Goal: Task Accomplishment & Management: Manage account settings

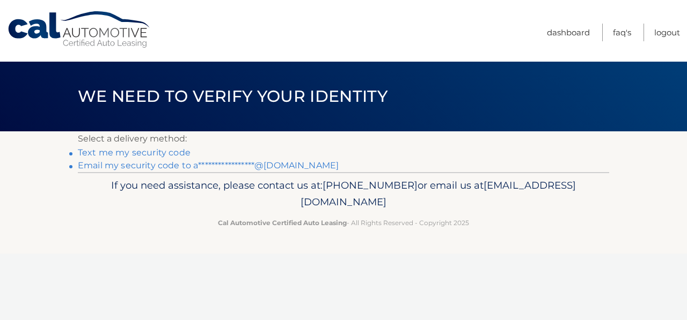
click at [113, 165] on link "**********" at bounding box center [208, 165] width 261 height 10
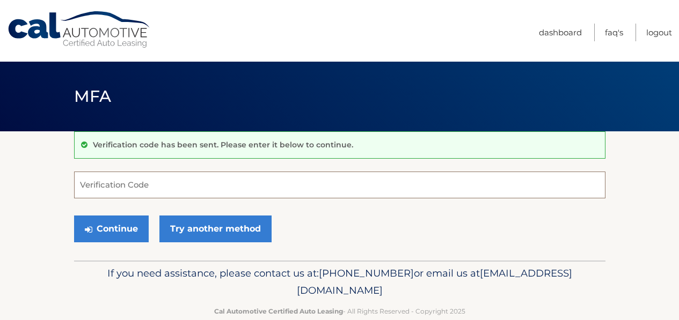
click at [106, 175] on input "Verification Code" at bounding box center [339, 185] width 531 height 27
type input "101158"
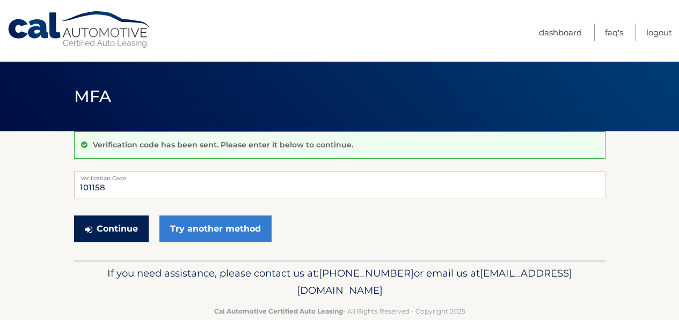
click at [130, 227] on button "Continue" at bounding box center [111, 229] width 75 height 27
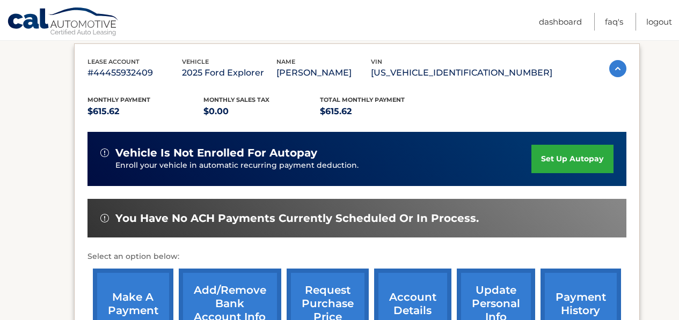
scroll to position [179, 0]
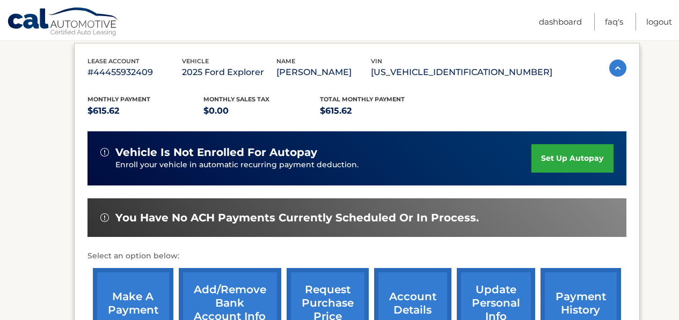
click at [560, 153] on link "set up autopay" at bounding box center [572, 158] width 82 height 28
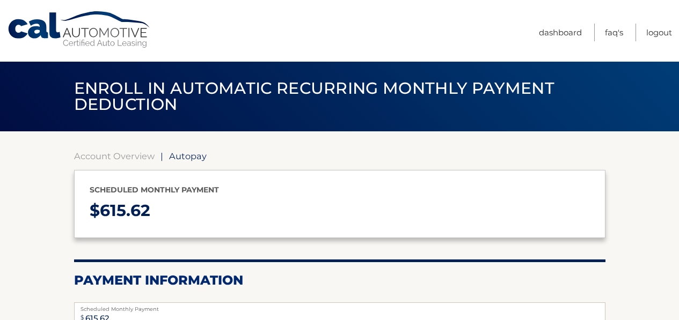
select select "YWU2MDQwYWUtYjE1My00MDViLWE5YzgtNDc0MzY3NzA3OTFj"
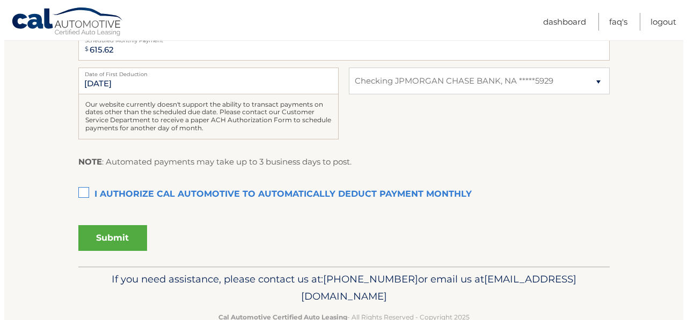
scroll to position [269, 0]
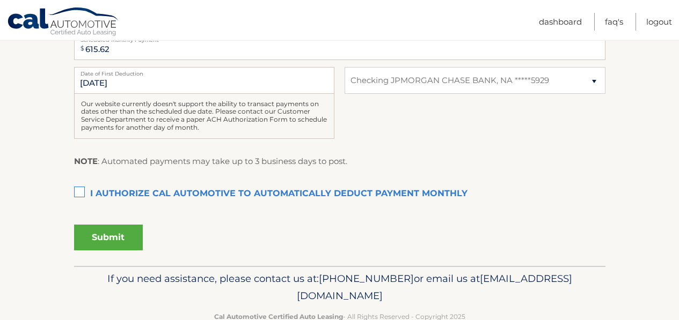
click at [87, 189] on label "I authorize cal automotive to automatically deduct payment monthly This checkbo…" at bounding box center [339, 194] width 531 height 21
click at [0, 0] on input "I authorize cal automotive to automatically deduct payment monthly This checkbo…" at bounding box center [0, 0] width 0 height 0
click at [100, 244] on button "Submit" at bounding box center [108, 238] width 69 height 26
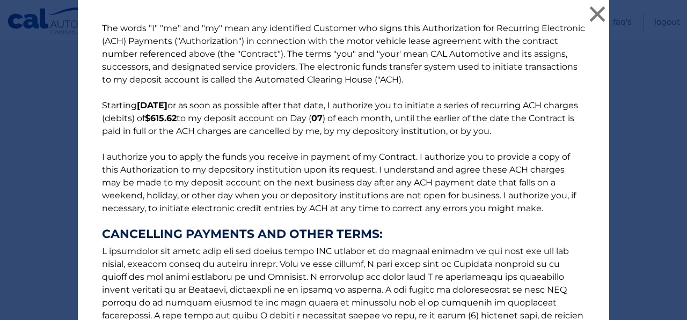
scroll to position [187, 0]
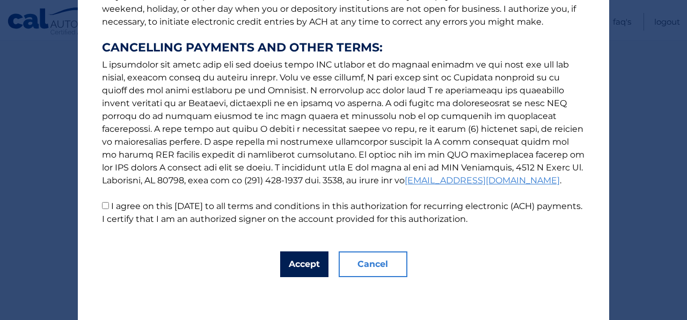
click at [302, 274] on button "Accept" at bounding box center [304, 265] width 48 height 26
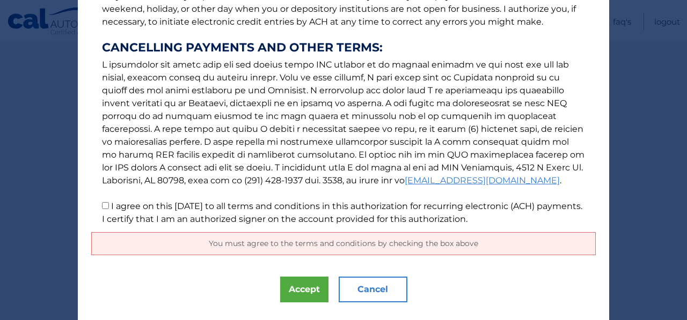
click at [102, 203] on input "I agree on this 10/08/2025 to all terms and conditions in this authorization fo…" at bounding box center [105, 205] width 7 height 7
checkbox input "true"
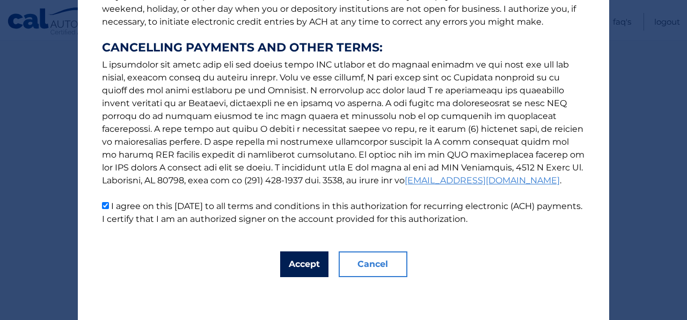
click at [292, 258] on button "Accept" at bounding box center [304, 265] width 48 height 26
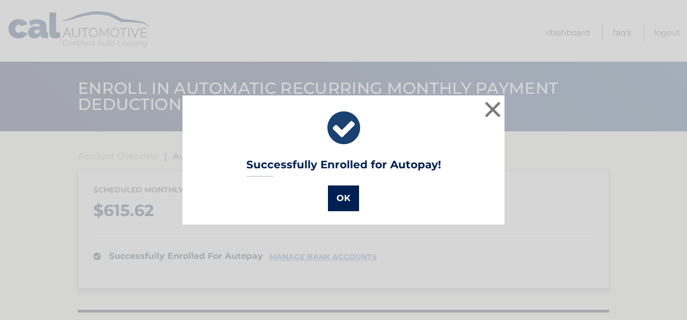
click at [339, 201] on button "OK" at bounding box center [343, 199] width 31 height 26
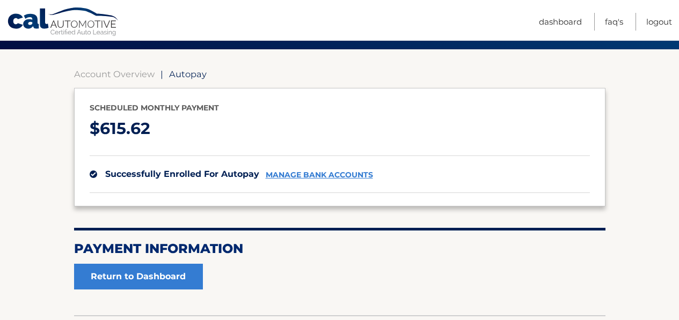
scroll to position [158, 0]
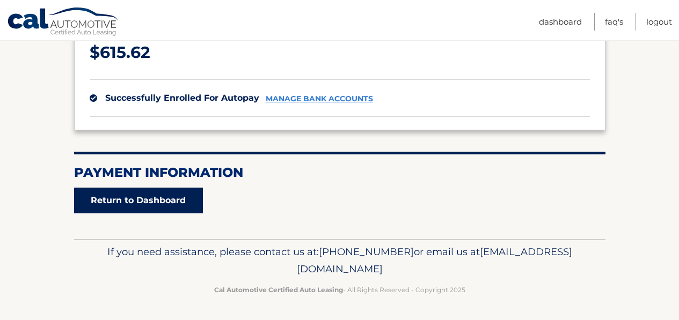
click at [165, 197] on link "Return to Dashboard" at bounding box center [138, 201] width 129 height 26
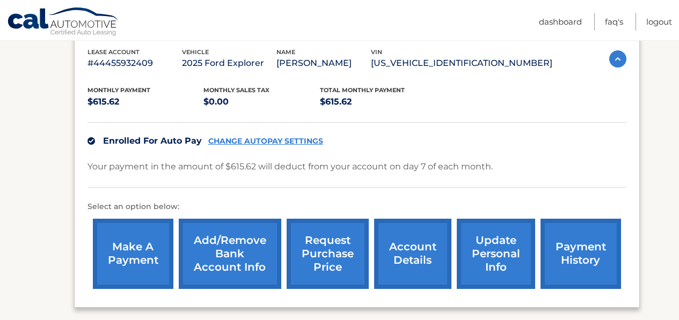
scroll to position [202, 0]
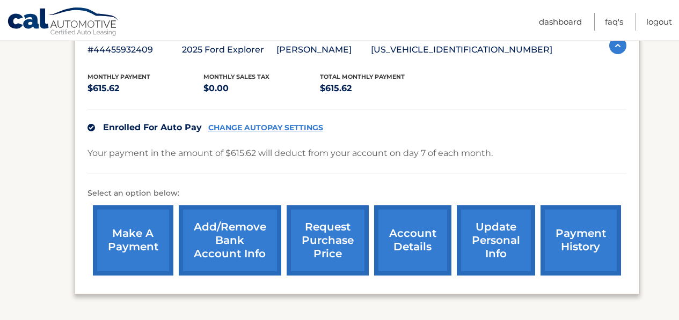
click at [122, 218] on link "make a payment" at bounding box center [133, 241] width 80 height 70
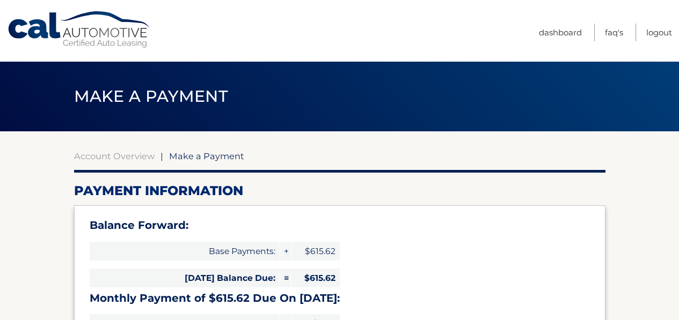
select select "YWU2MDQwYWUtYjE1My00MDViLWE5YzgtNDc0MzY3NzA3OTFj"
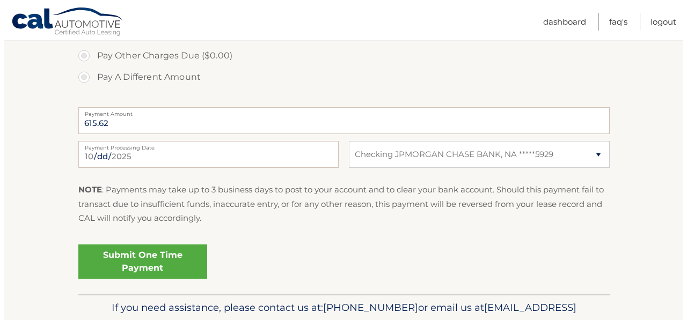
scroll to position [447, 0]
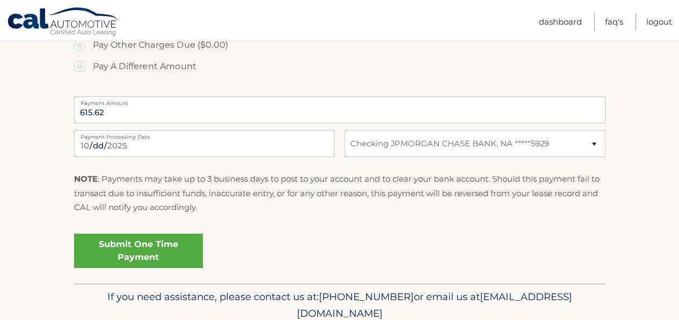
click at [170, 248] on link "Submit One Time Payment" at bounding box center [138, 251] width 129 height 34
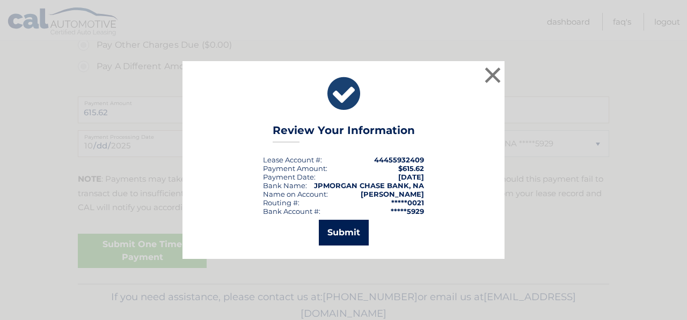
click at [355, 231] on button "Submit" at bounding box center [344, 233] width 50 height 26
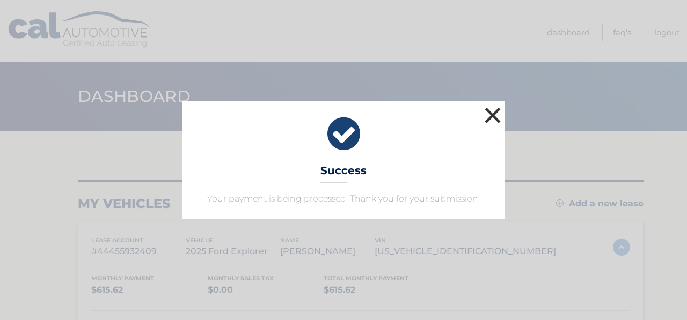
click at [490, 112] on button "×" at bounding box center [492, 115] width 21 height 21
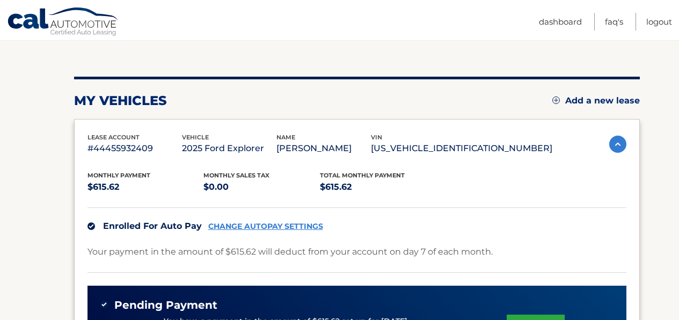
scroll to position [110, 0]
